Goal: Communication & Community: Connect with others

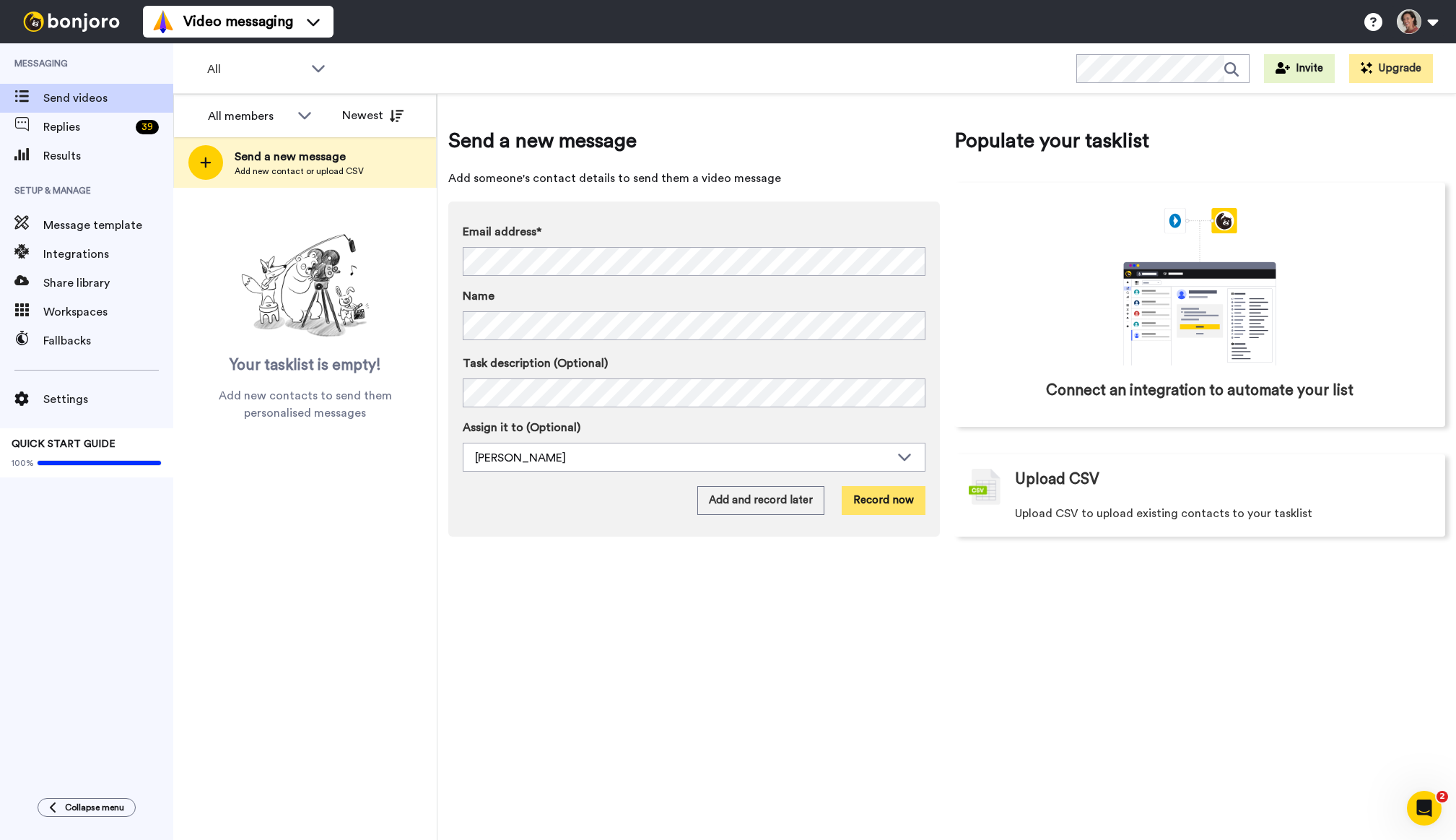
click at [898, 497] on button "Record now" at bounding box center [883, 500] width 84 height 29
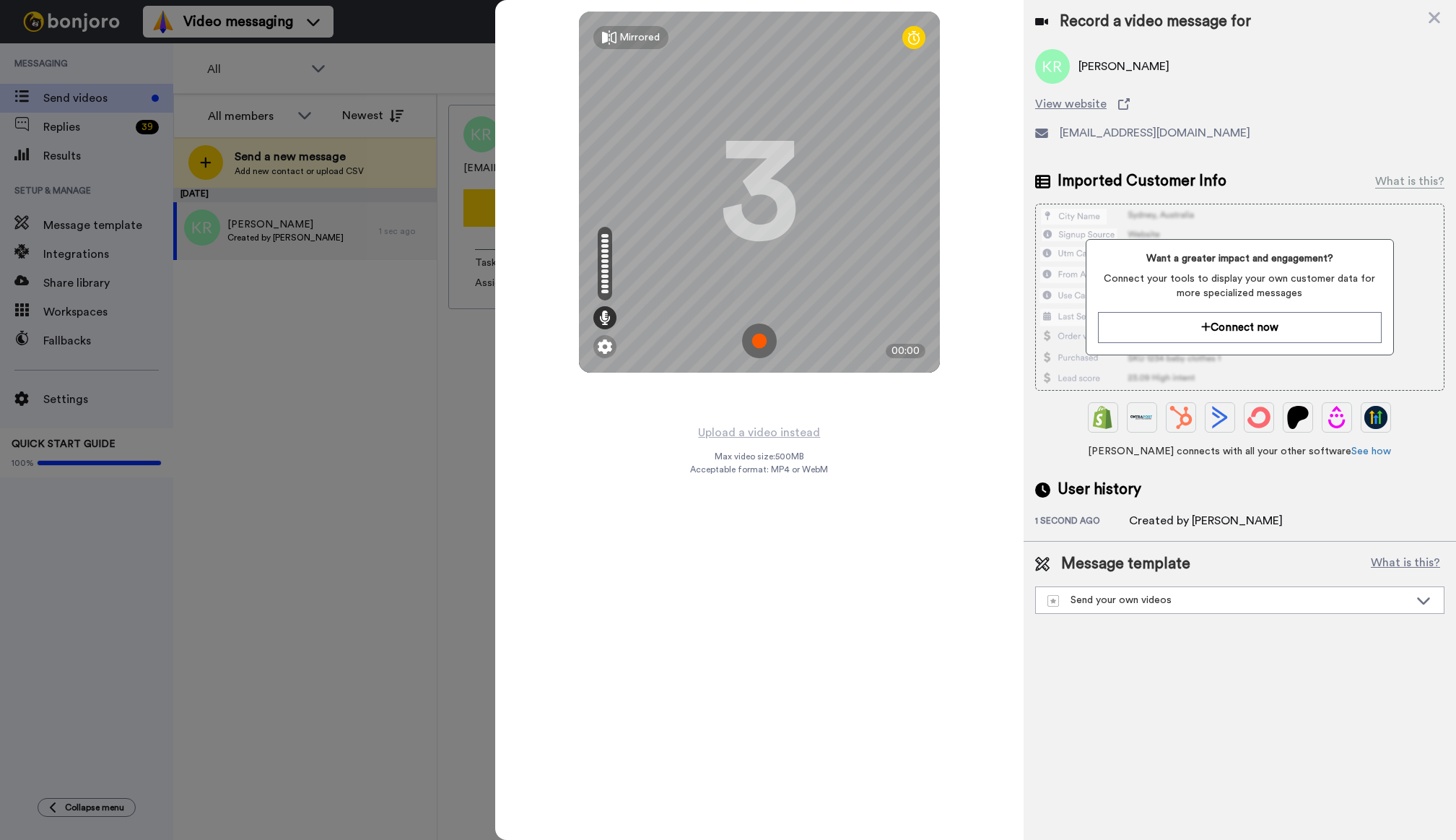
click at [756, 334] on img at bounding box center [759, 341] width 35 height 35
click at [759, 335] on img at bounding box center [759, 341] width 35 height 35
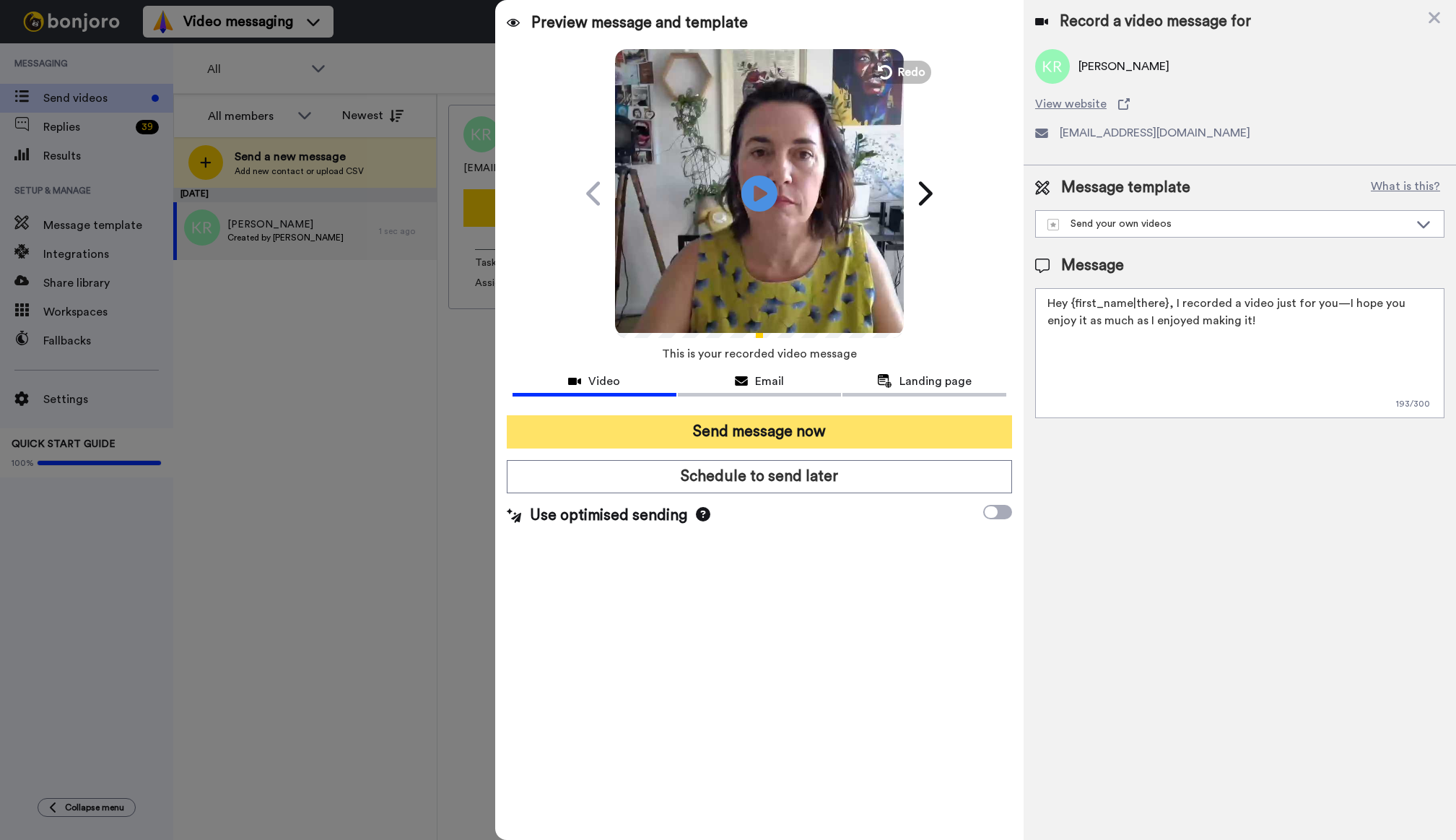
click at [660, 429] on button "Send message now" at bounding box center [759, 432] width 505 height 33
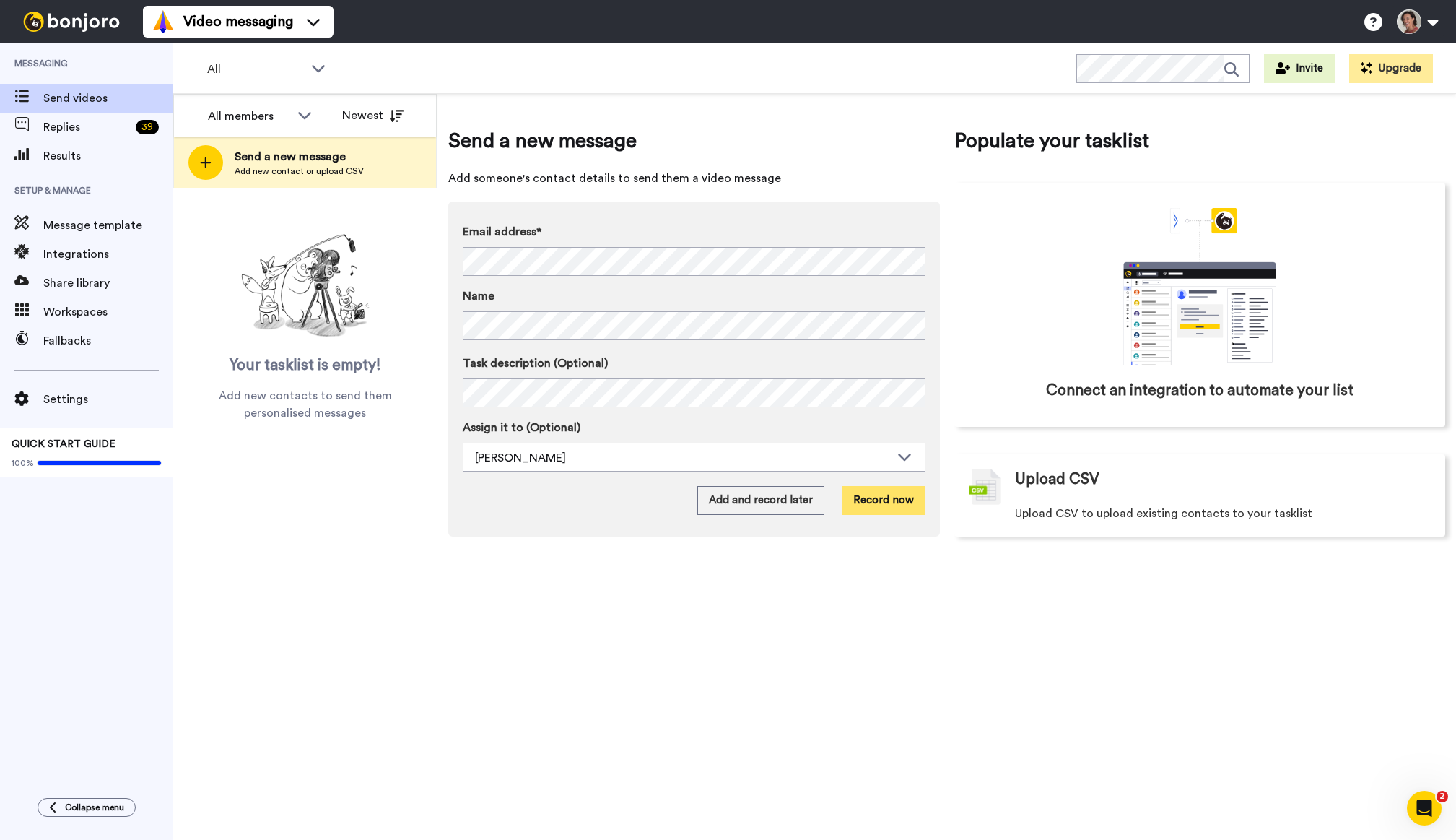
click at [881, 500] on button "Record now" at bounding box center [883, 500] width 84 height 29
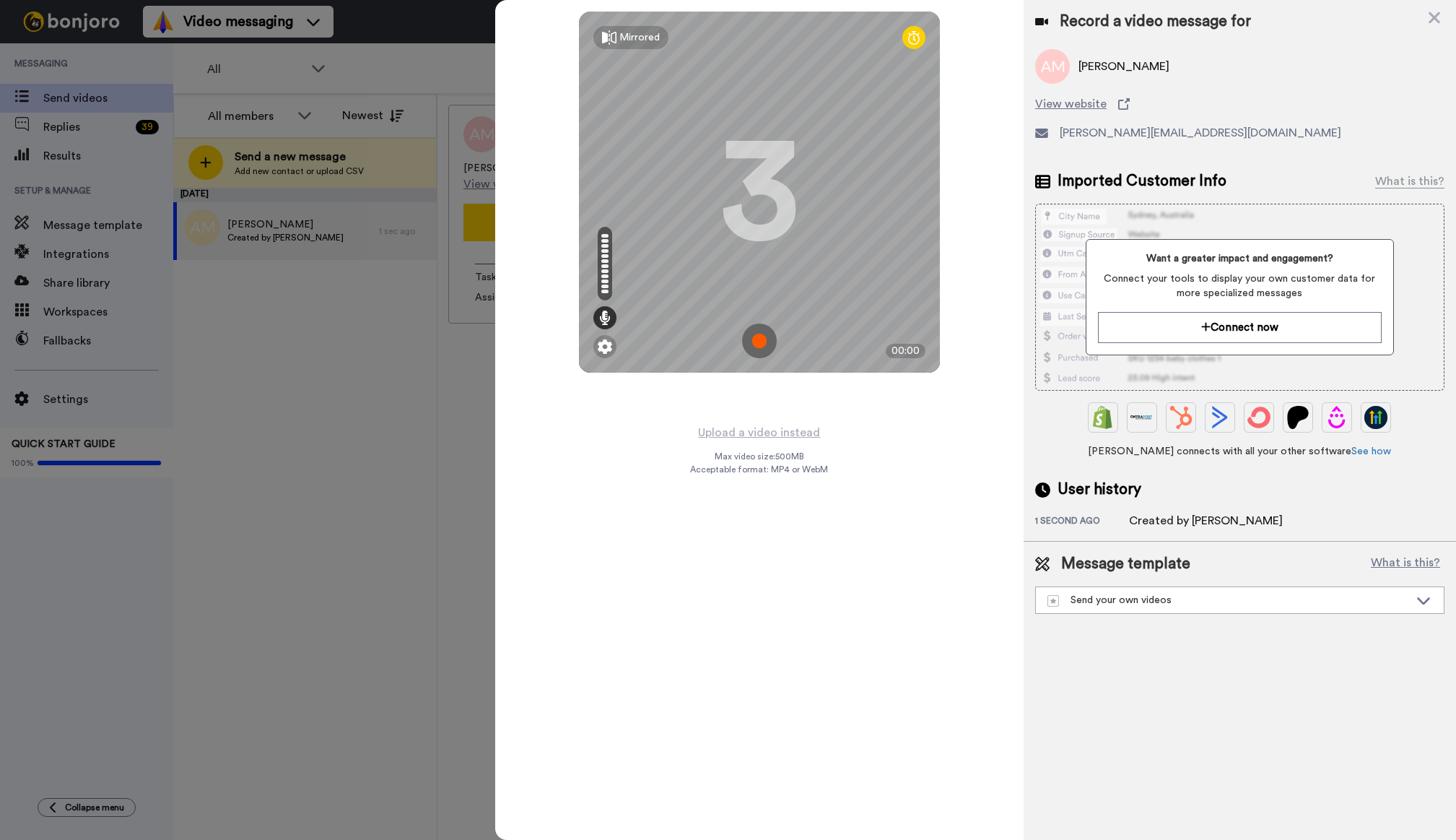
click at [759, 338] on img at bounding box center [759, 341] width 35 height 35
click at [759, 340] on img at bounding box center [759, 341] width 35 height 35
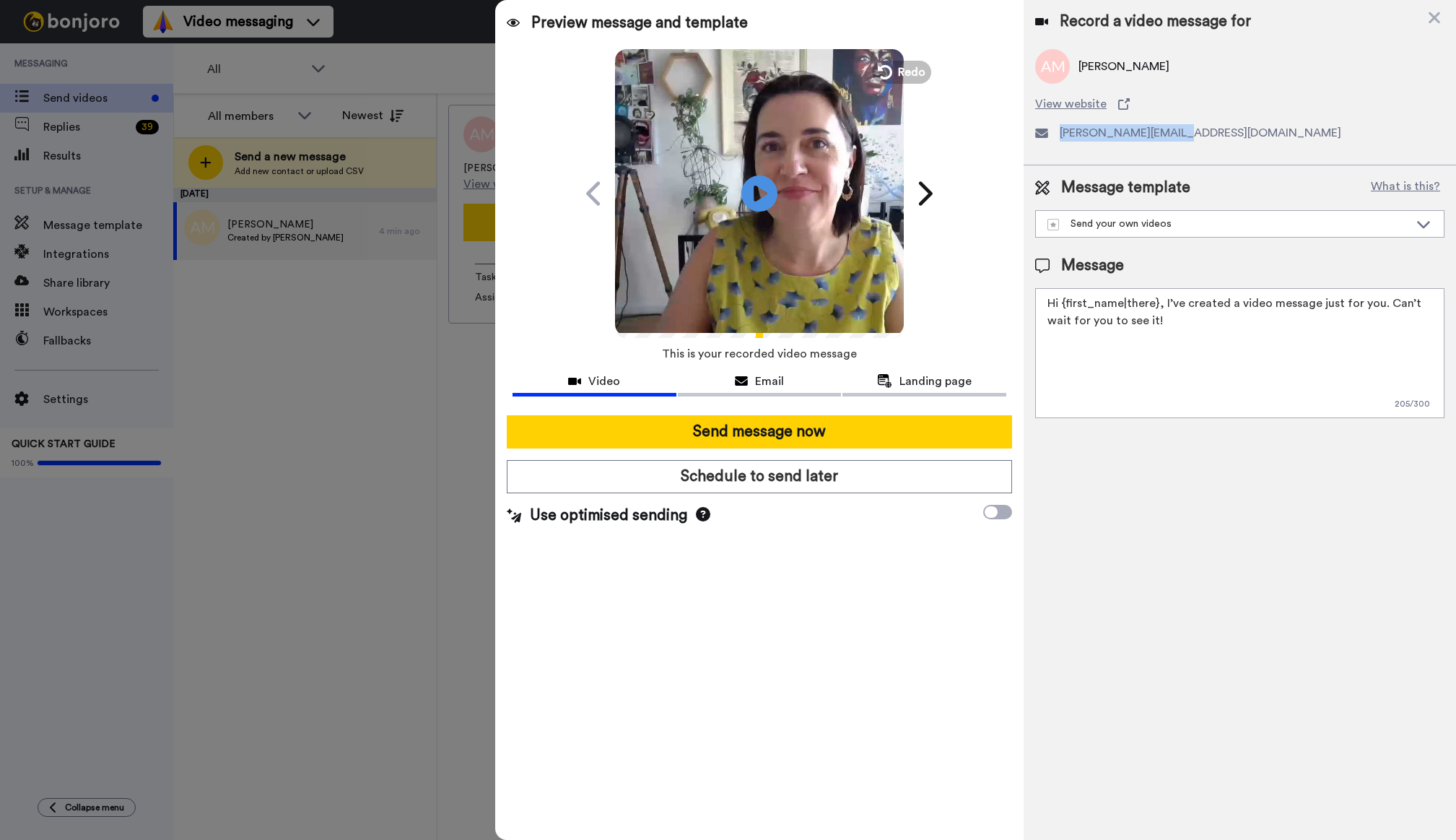
drag, startPoint x: 1206, startPoint y: 133, endPoint x: 1060, endPoint y: 133, distance: 146.0
click at [1060, 133] on div "amanda@mindwp.com.au" at bounding box center [1240, 132] width 409 height 17
copy span "amanda@mindwp.com.au"
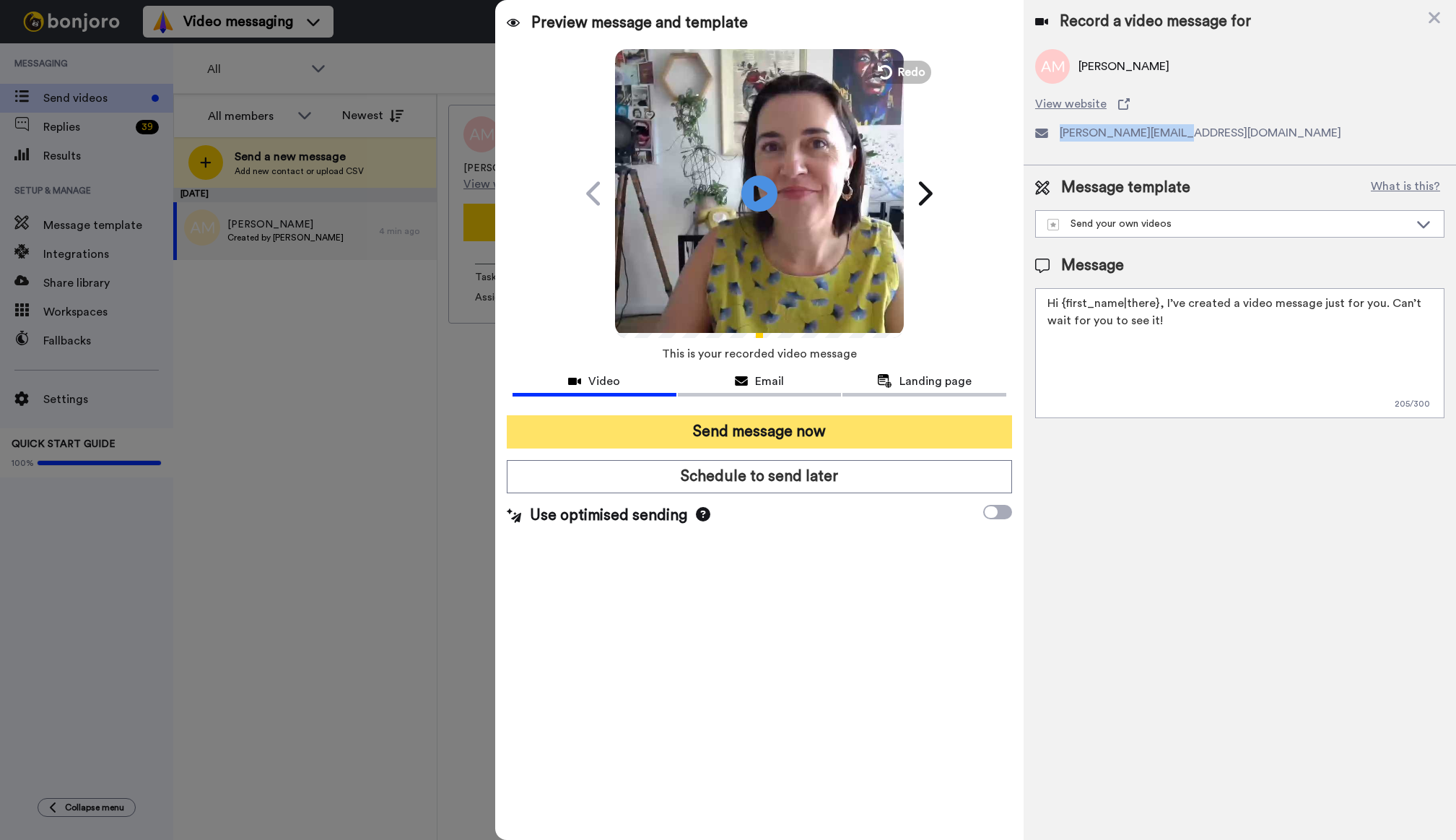
click at [818, 429] on button "Send message now" at bounding box center [759, 432] width 505 height 33
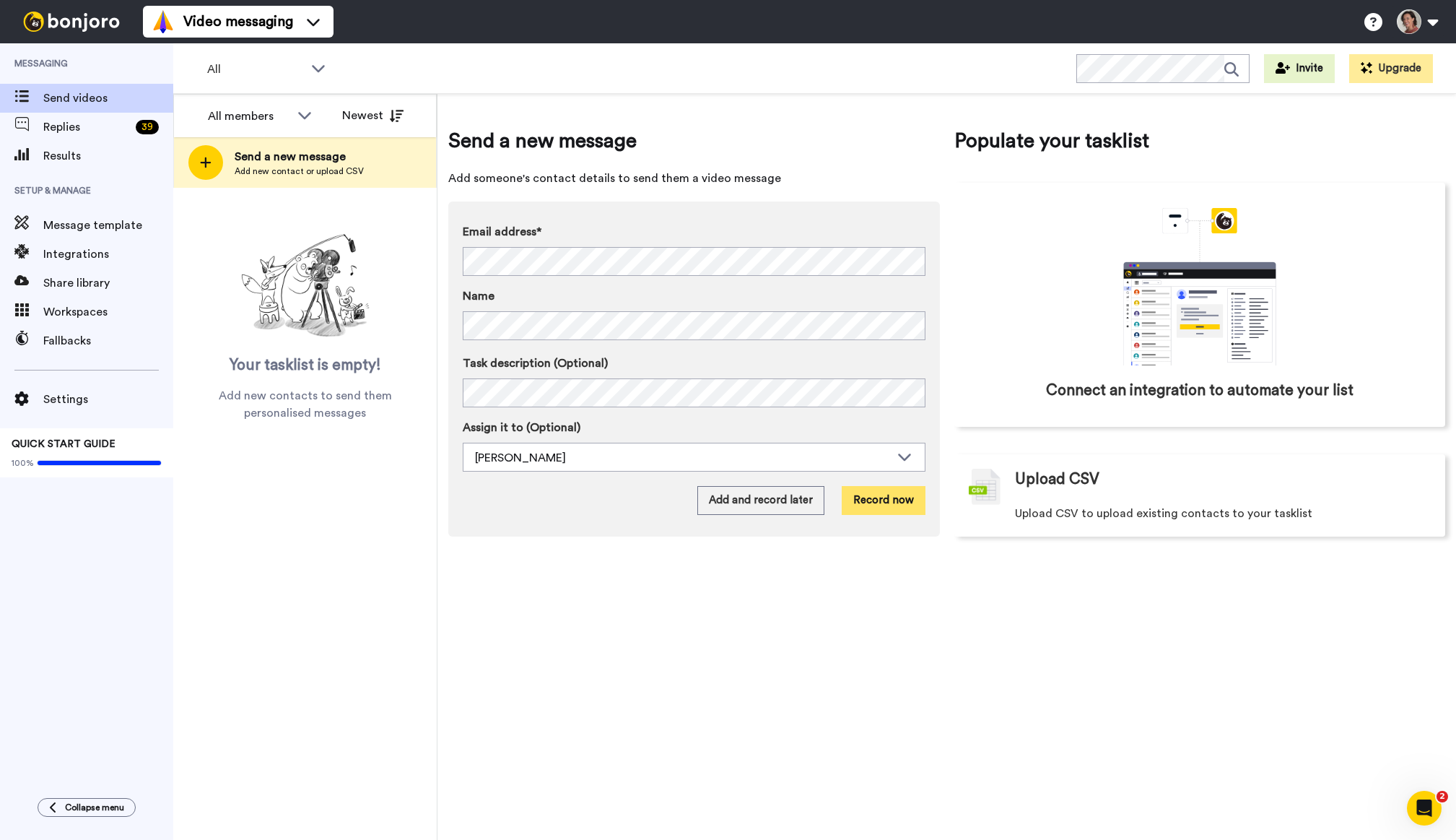
click at [862, 496] on button "Record now" at bounding box center [883, 500] width 84 height 29
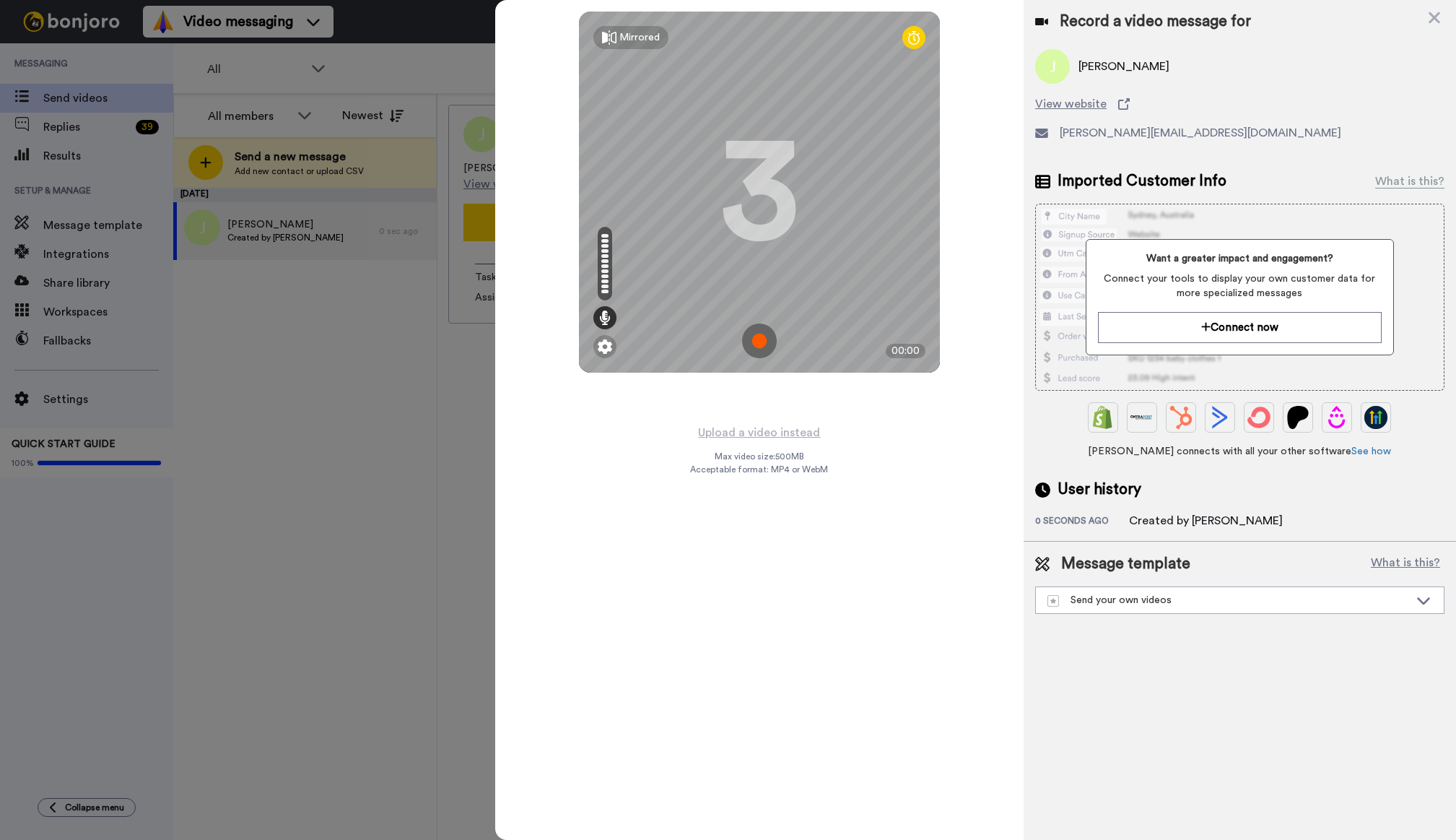
click at [759, 342] on img at bounding box center [759, 341] width 35 height 35
click at [758, 340] on img at bounding box center [759, 341] width 35 height 35
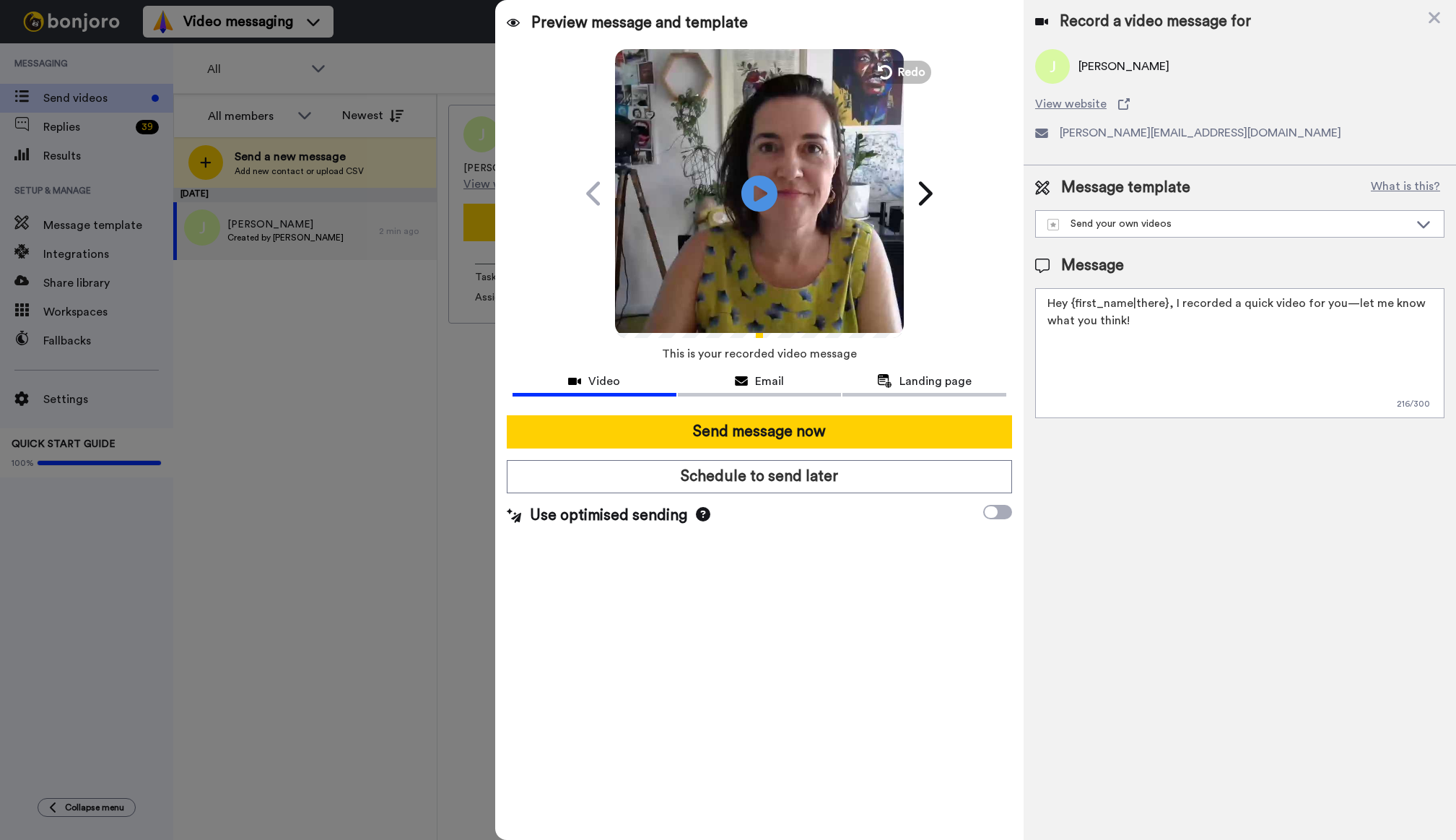
click at [1186, 331] on textarea "Hey {first_name|there}, I recorded a quick video for you—let me know what you t…" at bounding box center [1240, 353] width 409 height 130
paste textarea "https://www.hustleandheart.com.au/ignite/"
drag, startPoint x: 1177, startPoint y: 356, endPoint x: 1135, endPoint y: 354, distance: 42.0
click at [1135, 354] on textarea "Hey {first_name|there}, I recorded a quick video for you—let me know what you t…" at bounding box center [1240, 353] width 409 height 130
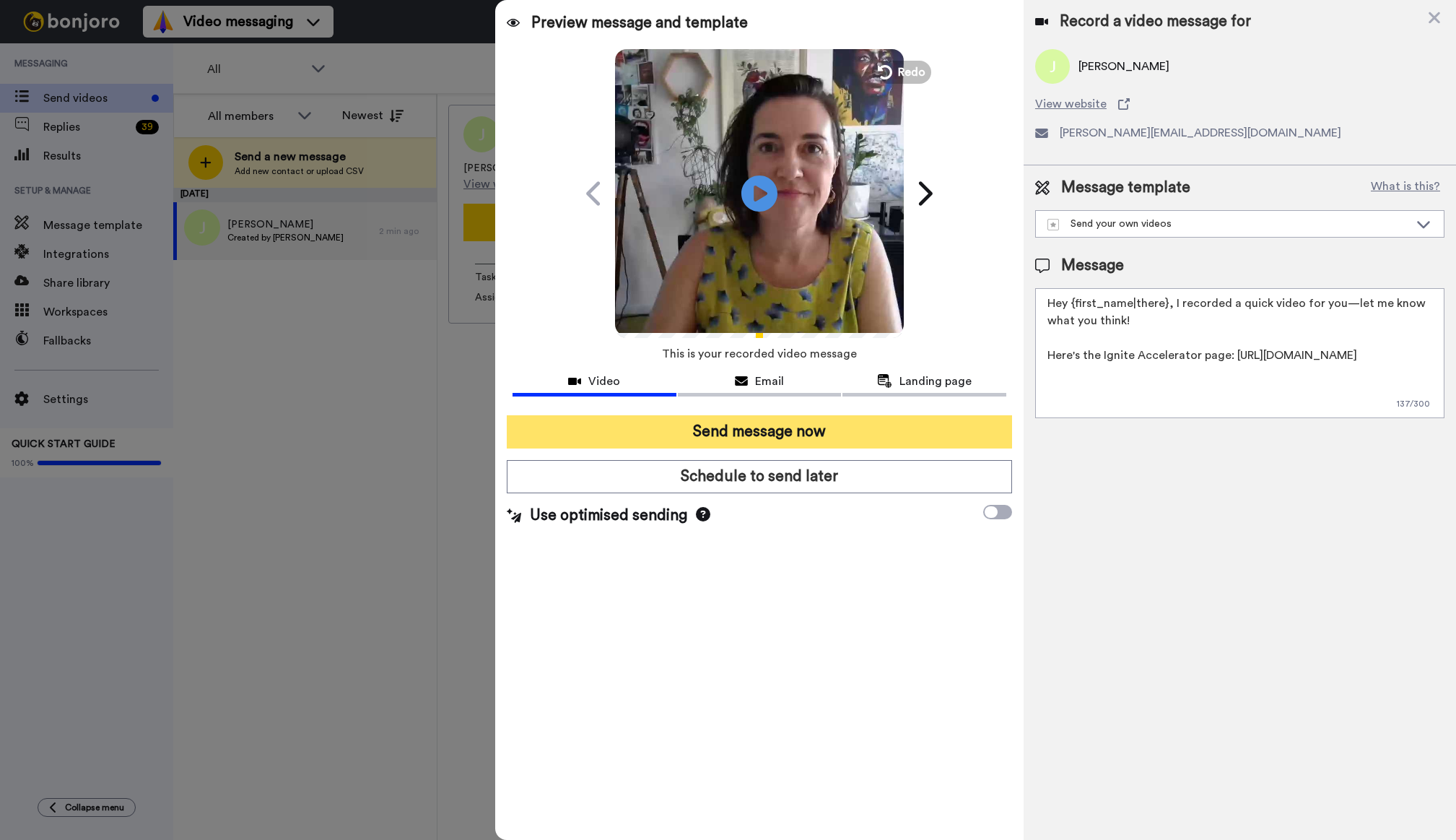
type textarea "Hey {first_name|there}, I recorded a quick video for you—let me know what you t…"
click at [794, 429] on button "Send message now" at bounding box center [759, 432] width 505 height 33
